Goal: Task Accomplishment & Management: Use online tool/utility

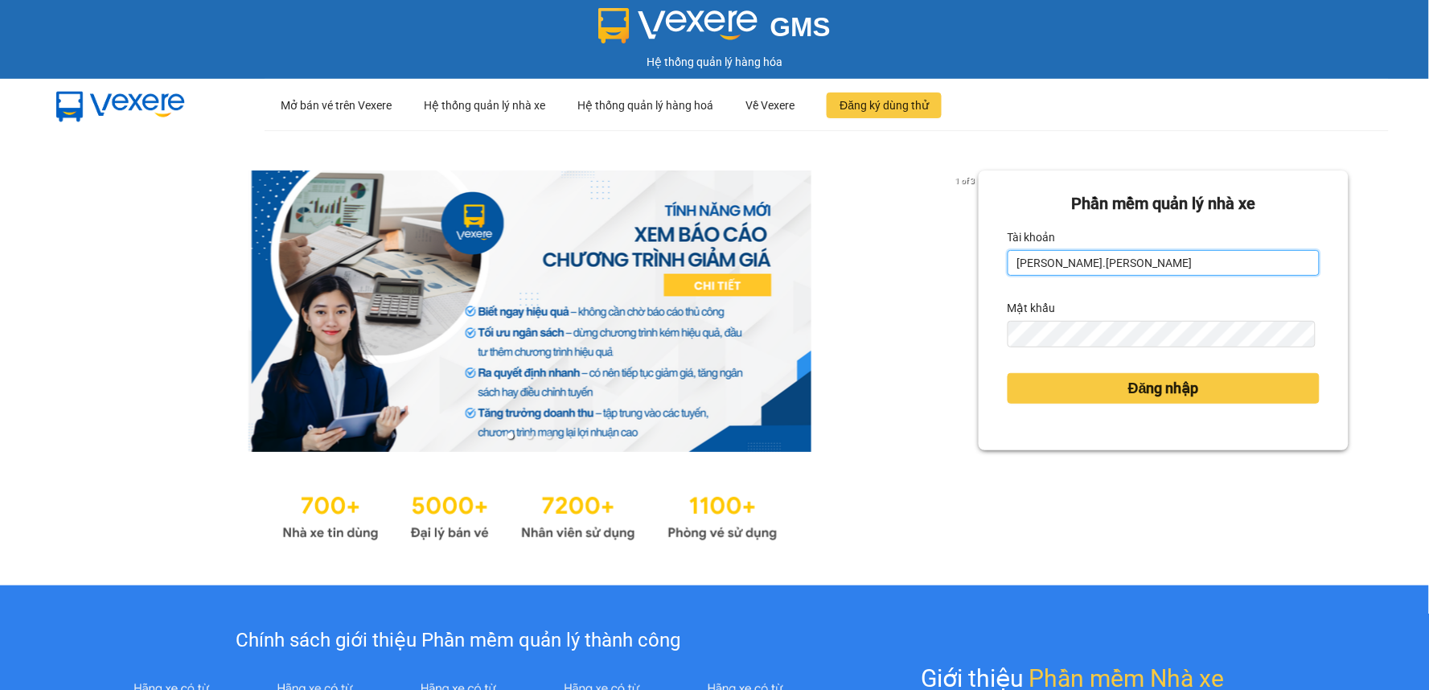
click at [1121, 272] on input "[PERSON_NAME].[PERSON_NAME]" at bounding box center [1164, 263] width 312 height 26
type input "d"
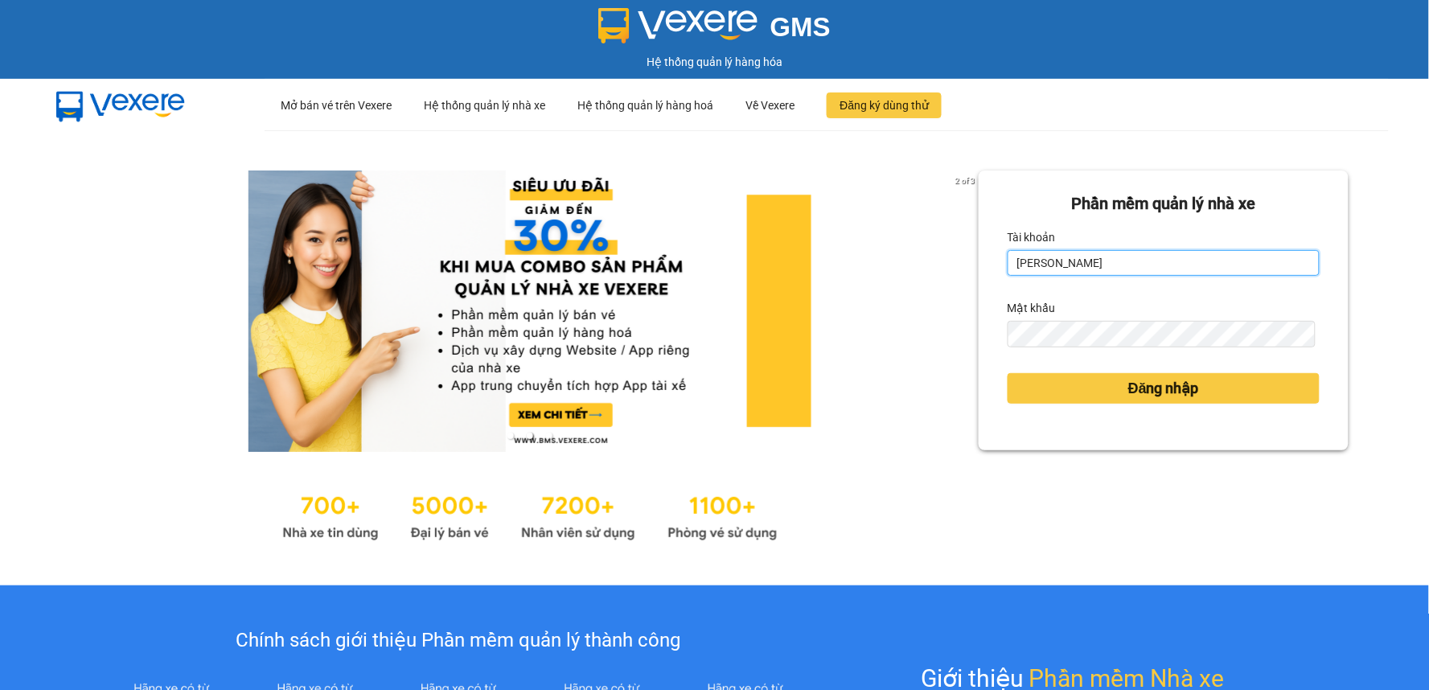
type input "kimthuy.minhtam"
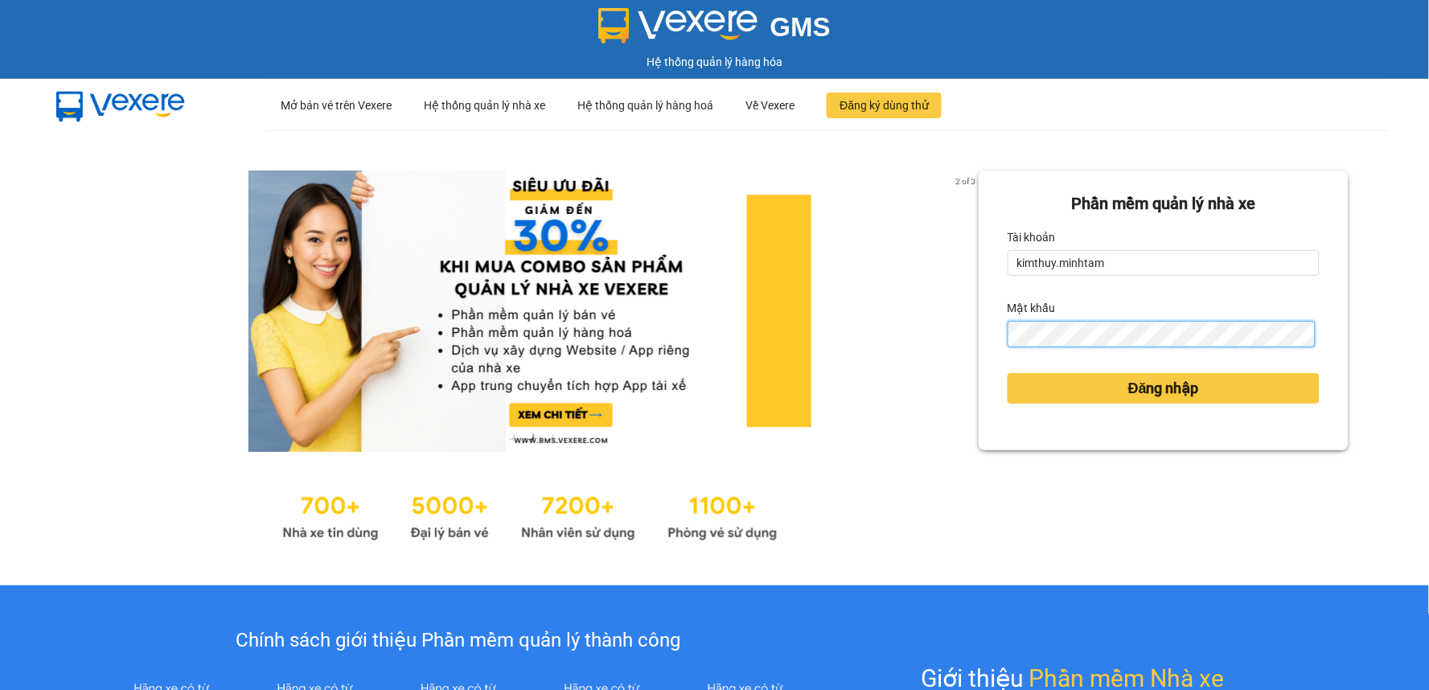
click at [1008, 373] on button "Đăng nhập" at bounding box center [1164, 388] width 312 height 31
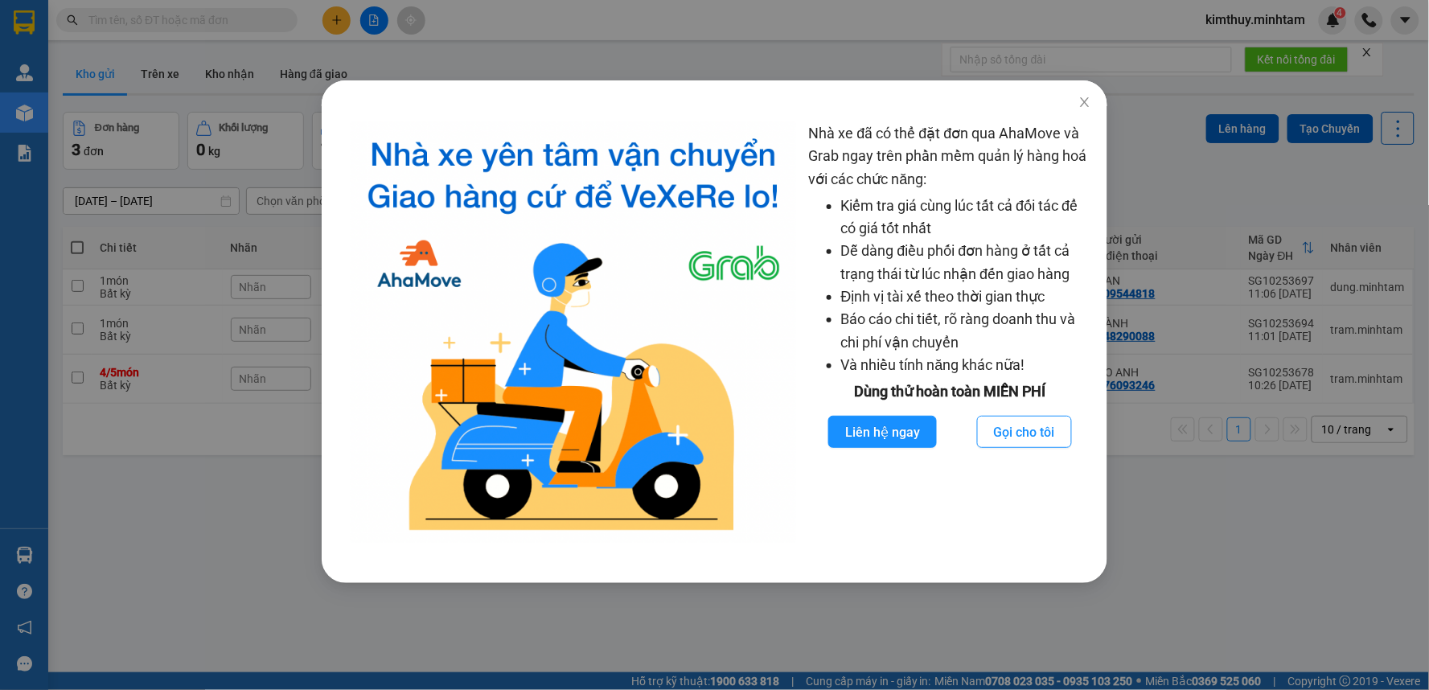
click at [1315, 595] on div "Nhà xe đã có thể đặt đơn qua AhaMove và Grab ngay trên phần mềm quản lý hàng ho…" at bounding box center [714, 345] width 1429 height 690
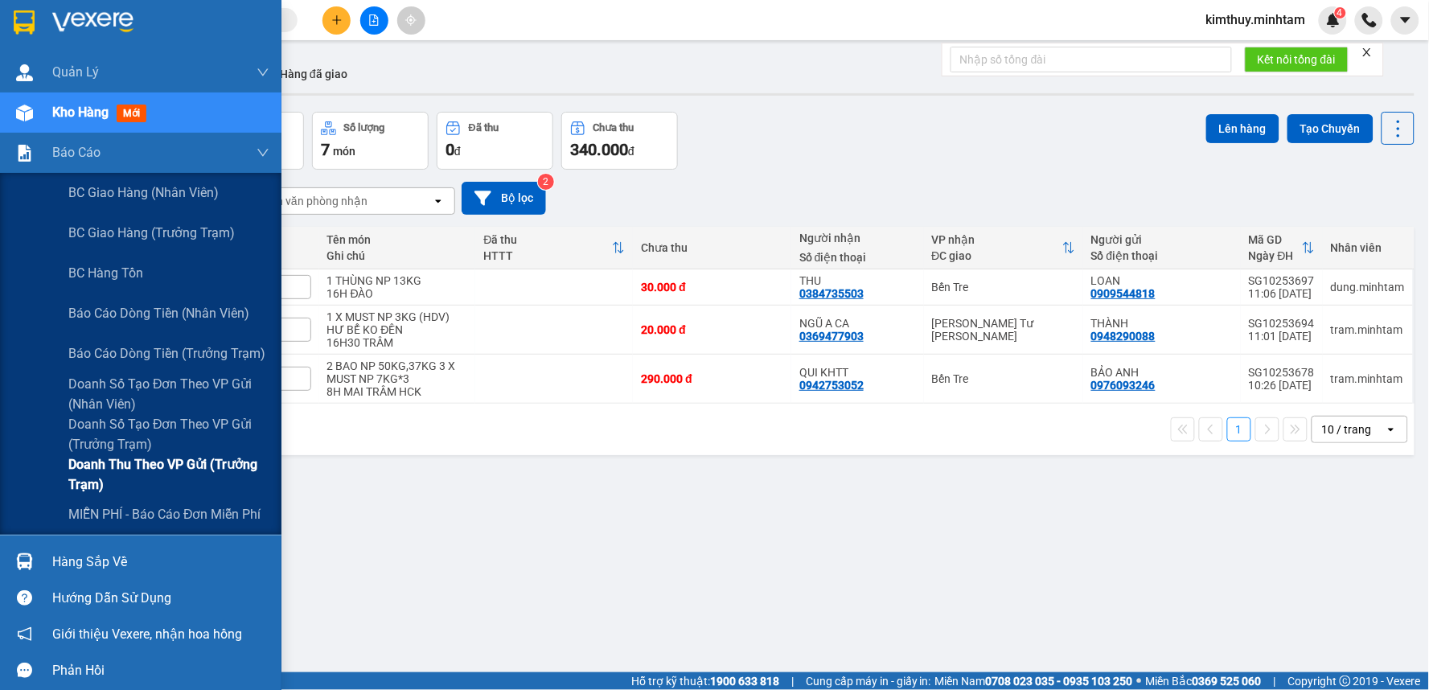
click at [125, 466] on span "Doanh thu theo VP gửi (Trưởng Trạm)" at bounding box center [168, 474] width 201 height 40
